Goal: Browse casually

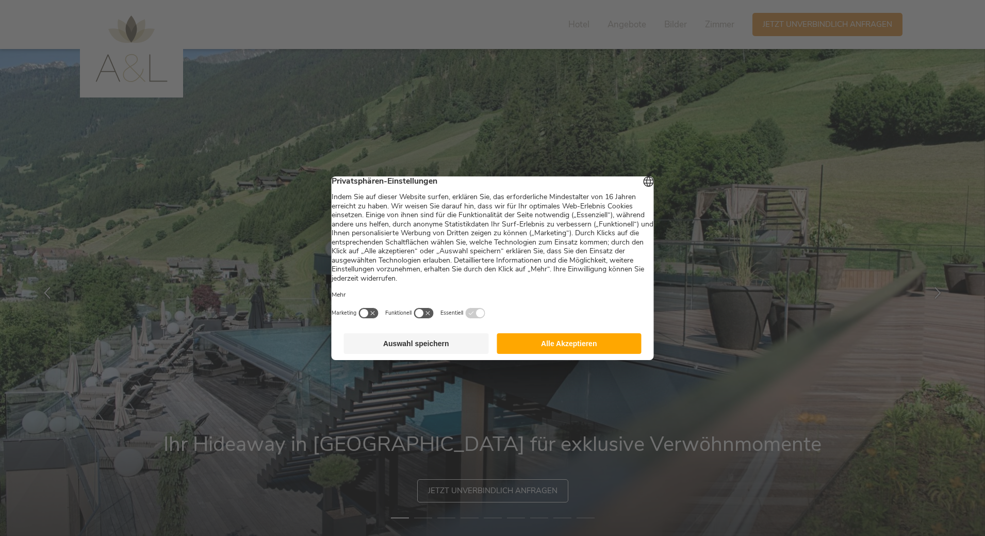
click at [551, 346] on button "Alle Akzeptieren" at bounding box center [568, 343] width 145 height 21
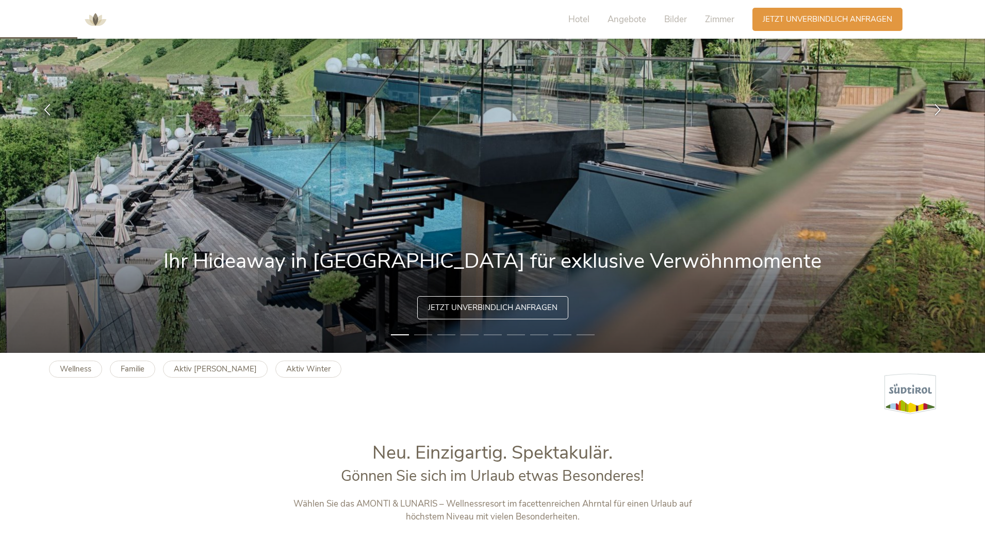
scroll to position [103, 0]
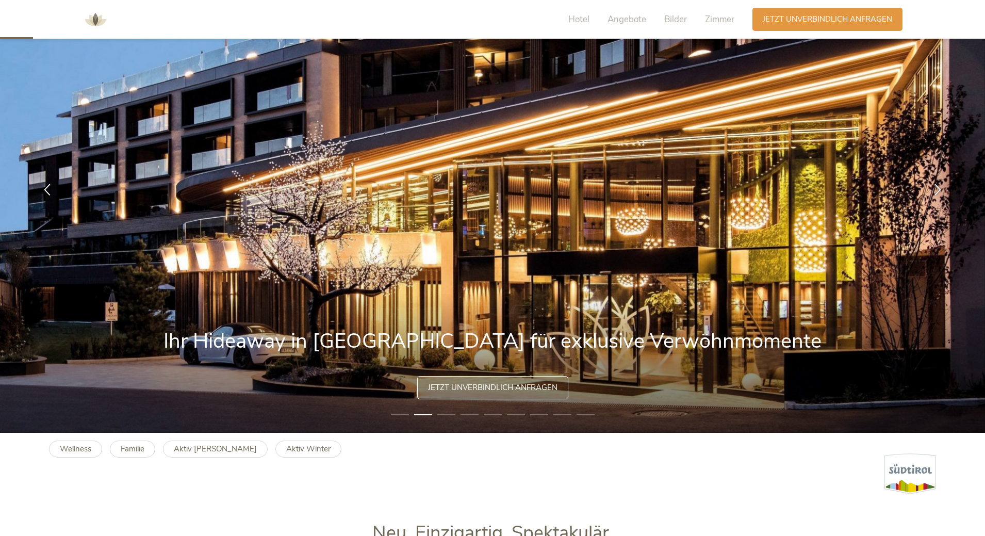
click at [422, 412] on li "2" at bounding box center [423, 414] width 18 height 10
click at [940, 189] on icon at bounding box center [937, 188] width 12 height 12
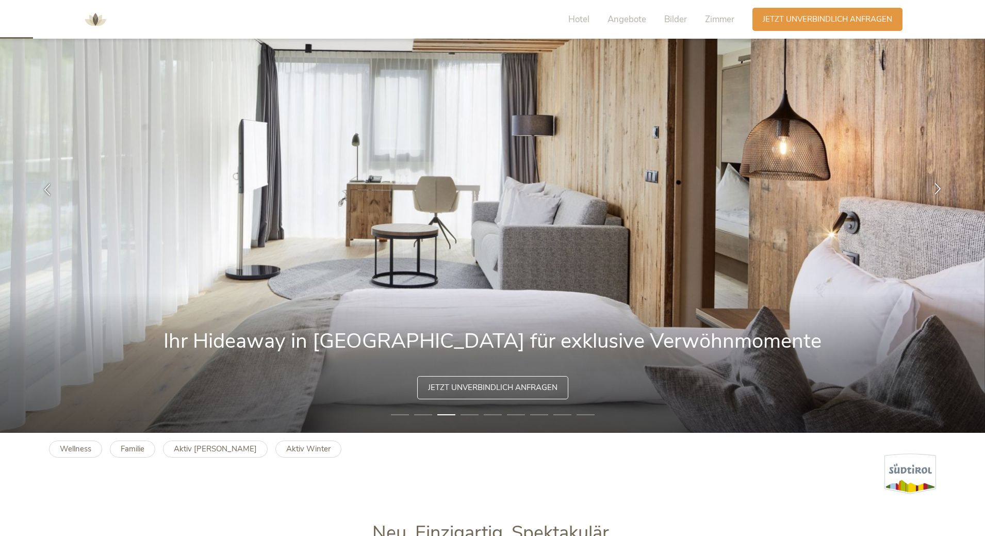
click at [940, 189] on icon at bounding box center [937, 188] width 12 height 12
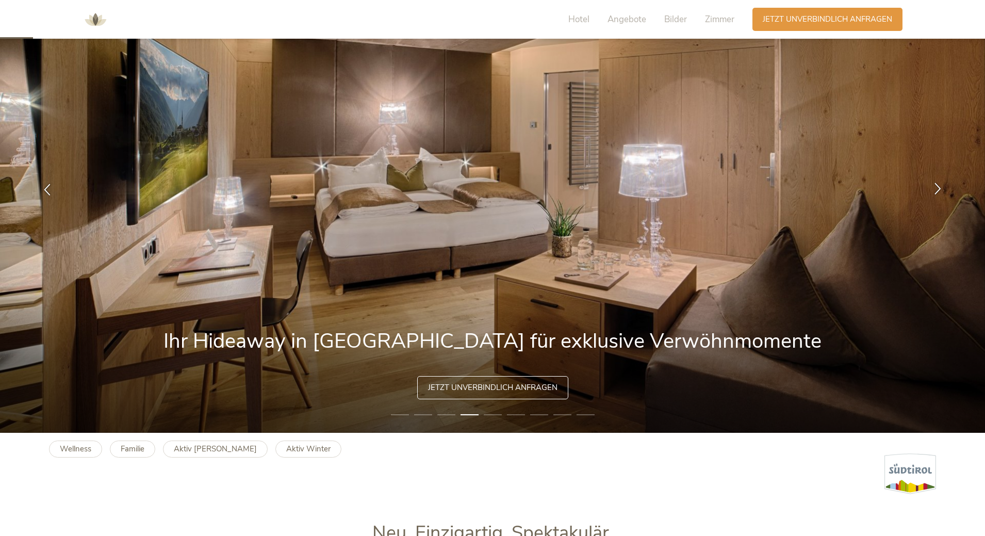
click at [940, 189] on icon at bounding box center [937, 188] width 12 height 12
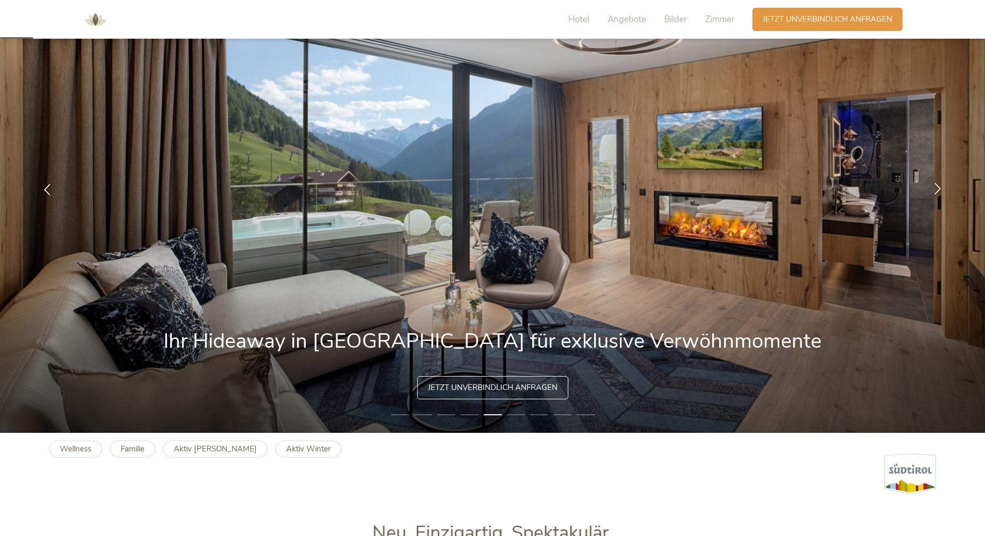
click at [940, 189] on icon at bounding box center [937, 188] width 12 height 12
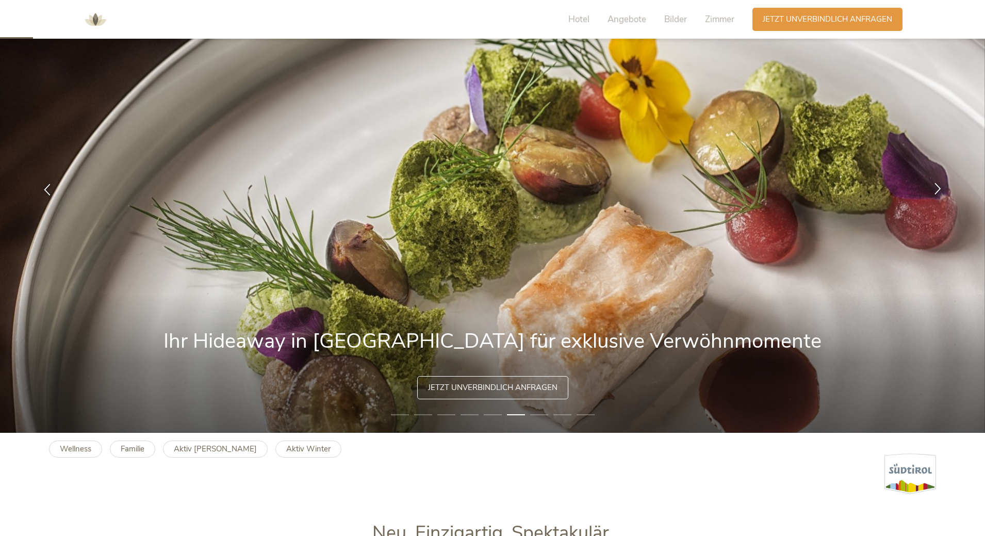
click at [940, 189] on icon at bounding box center [937, 188] width 12 height 12
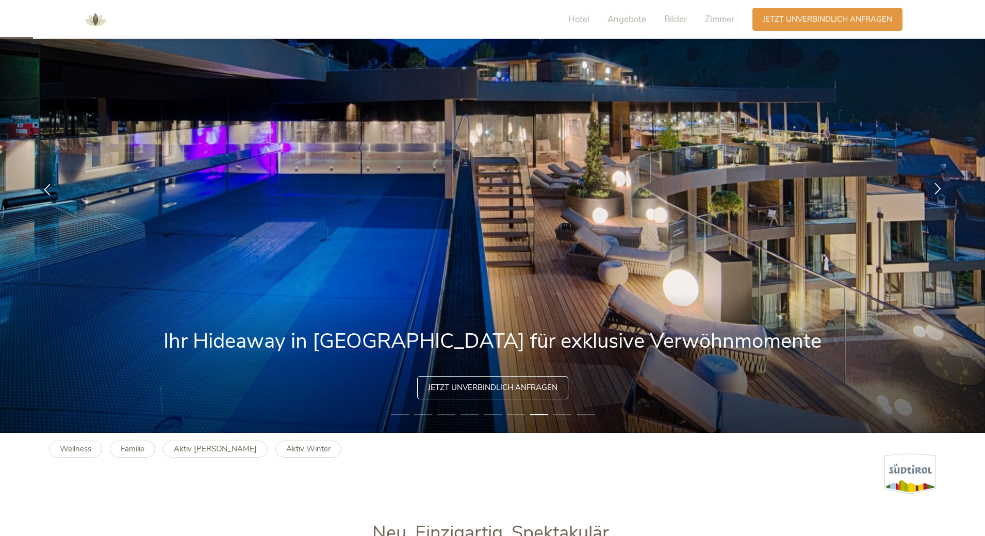
click at [940, 189] on icon at bounding box center [937, 188] width 12 height 12
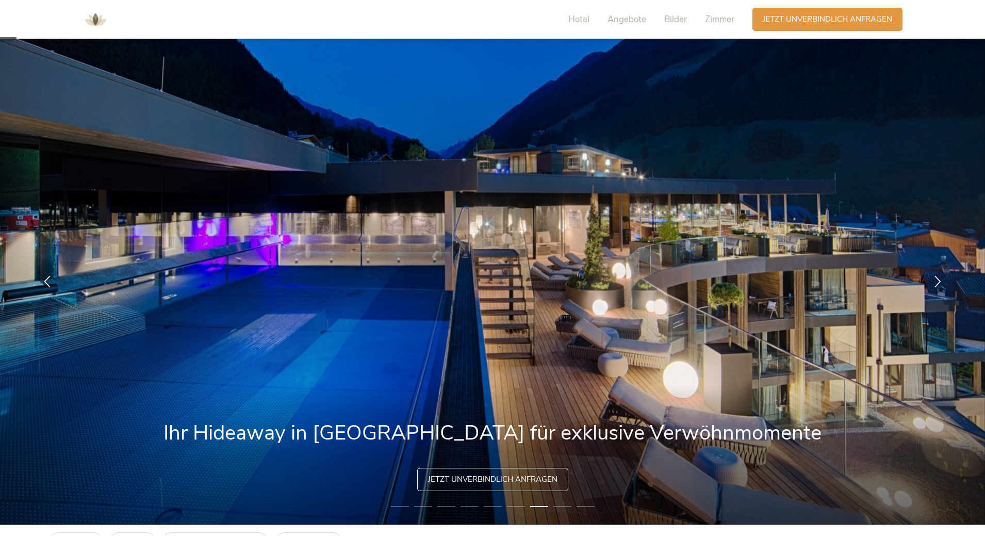
scroll to position [0, 0]
